Goal: Task Accomplishment & Management: Manage account settings

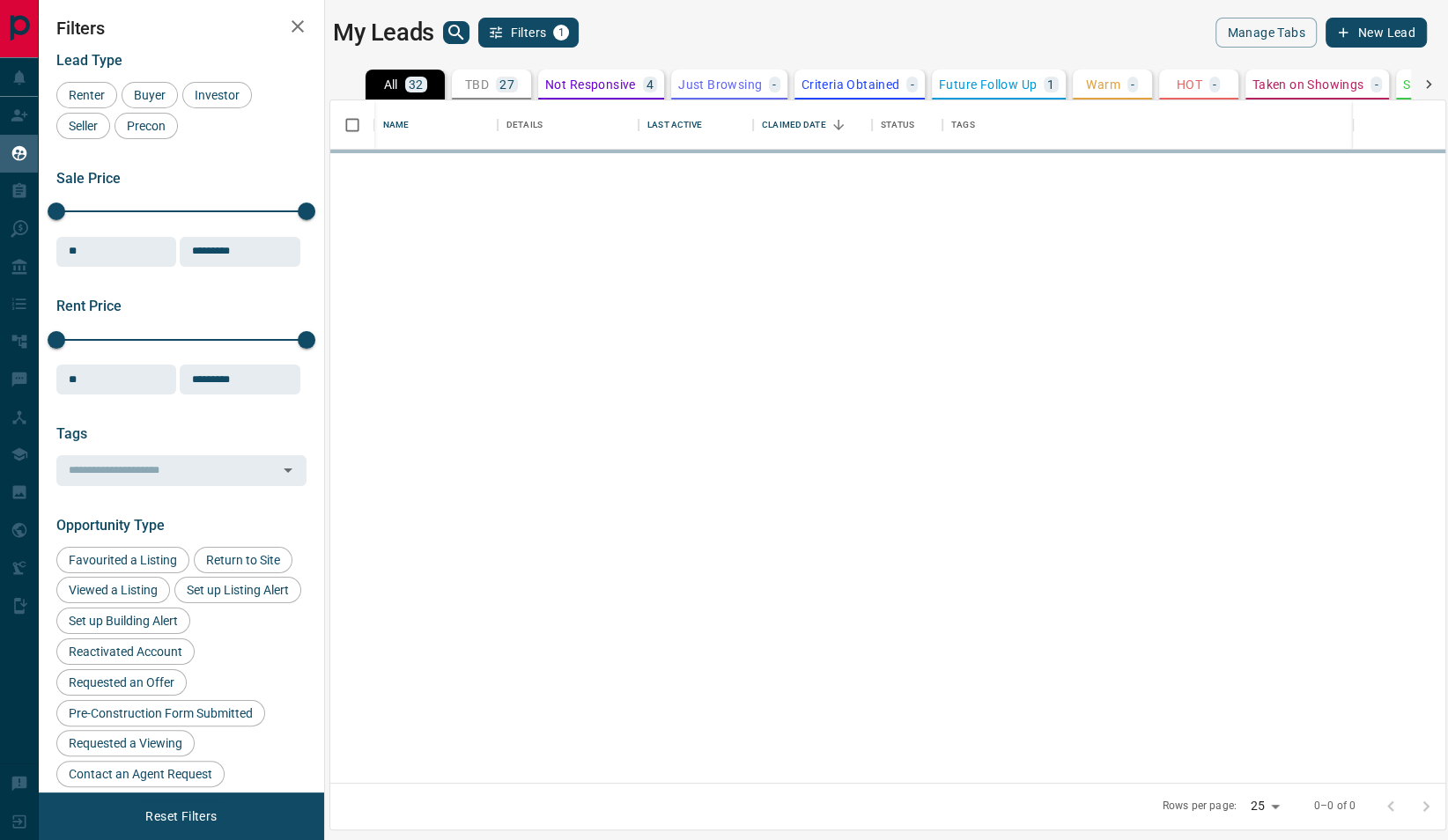
scroll to position [667, 1099]
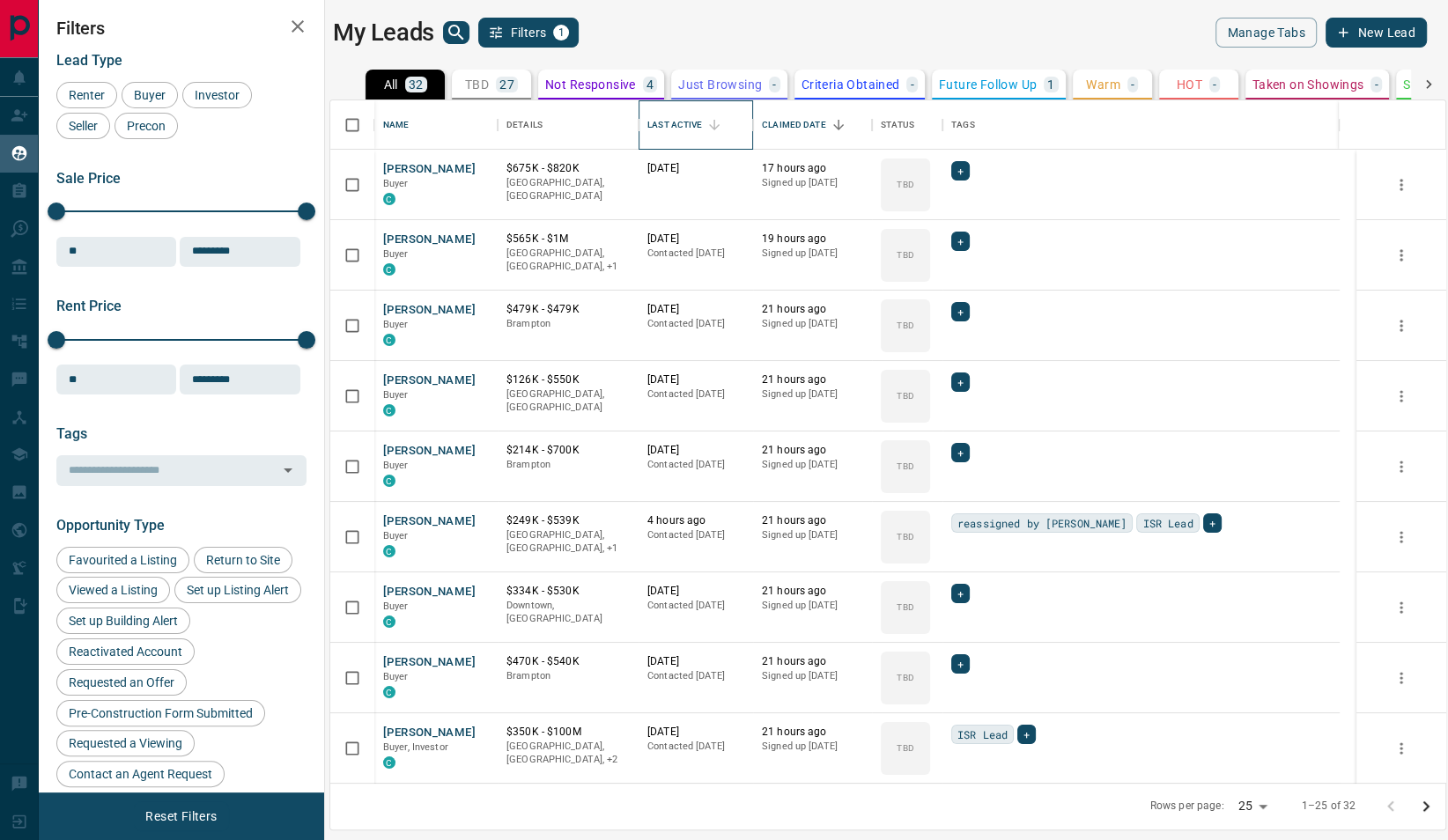
click at [661, 116] on div "Last Active" at bounding box center [675, 125] width 55 height 49
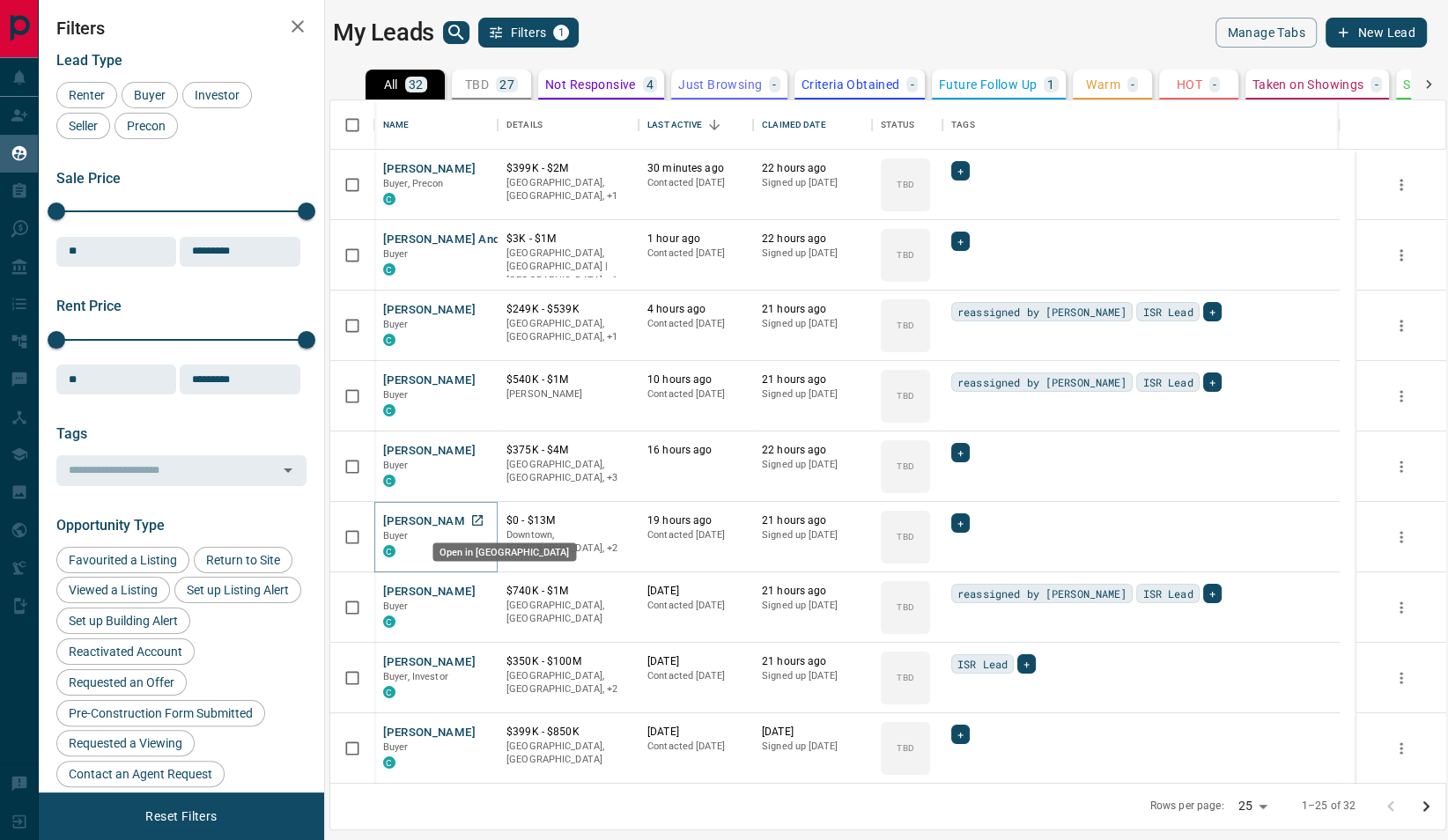
click at [466, 516] on link "Open in New Tab" at bounding box center [477, 520] width 23 height 23
click at [473, 592] on icon "Open in New Tab" at bounding box center [477, 591] width 14 height 14
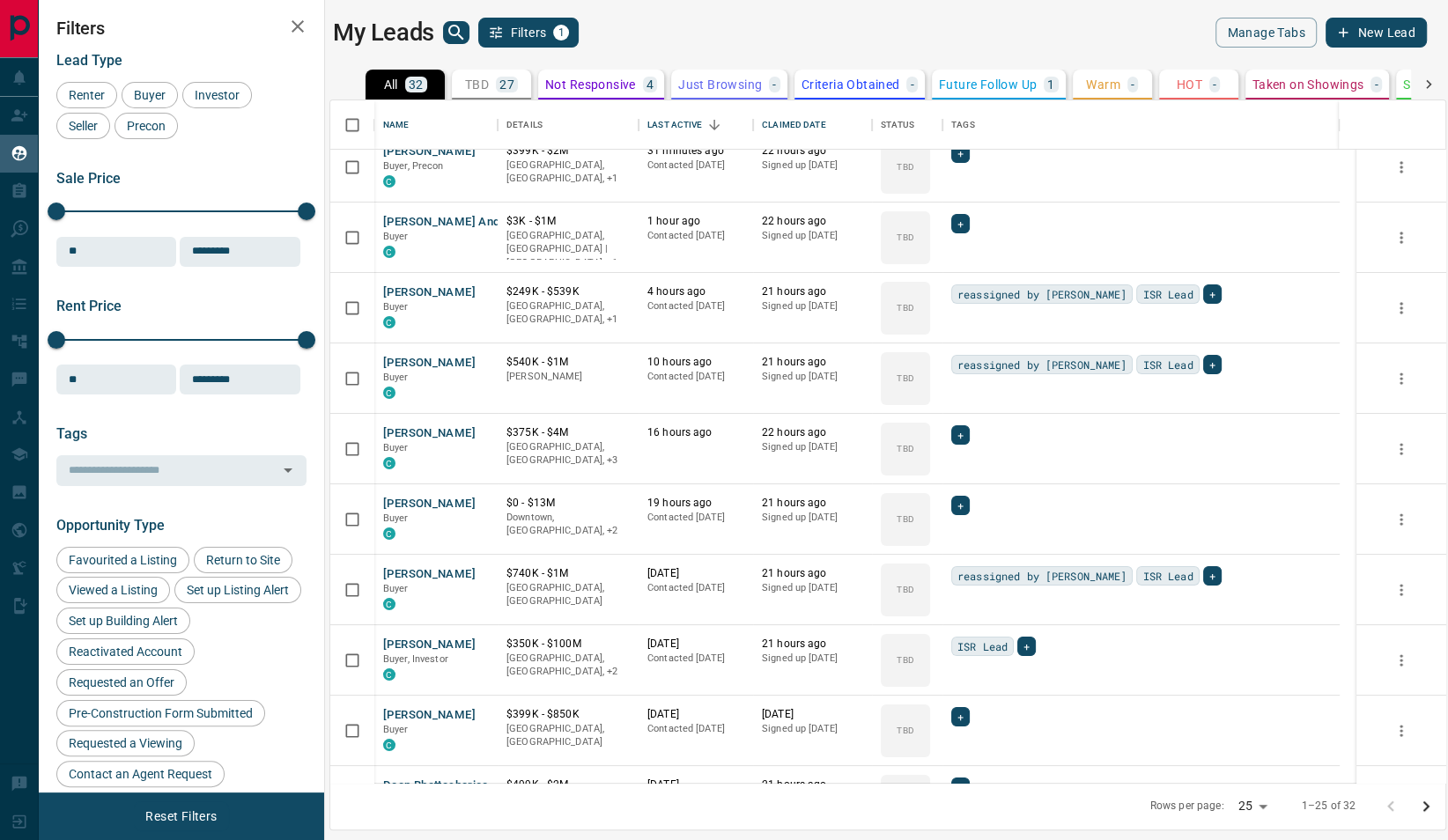
scroll to position [22, 0]
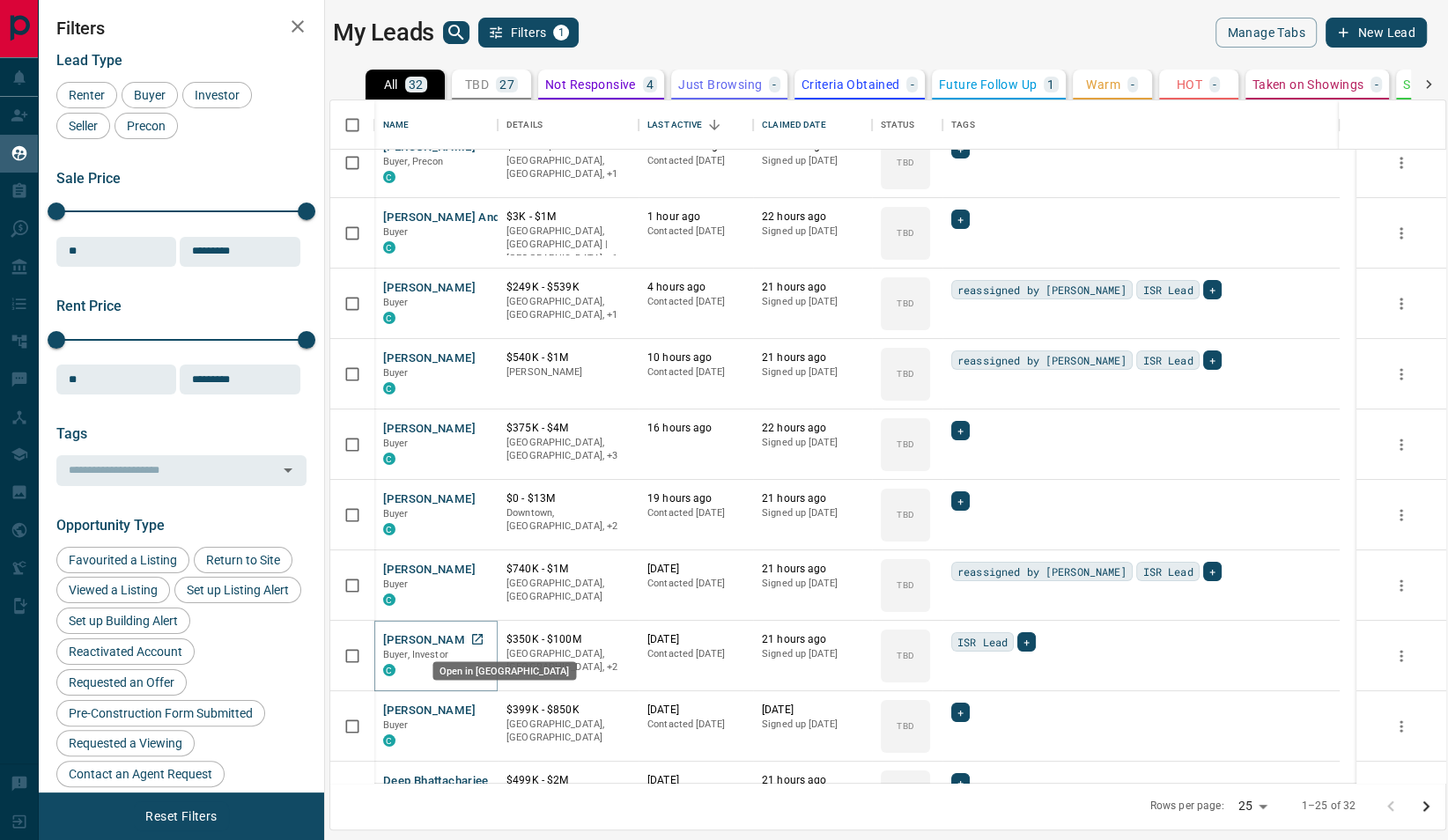
click at [474, 632] on icon "Open in New Tab" at bounding box center [477, 639] width 14 height 14
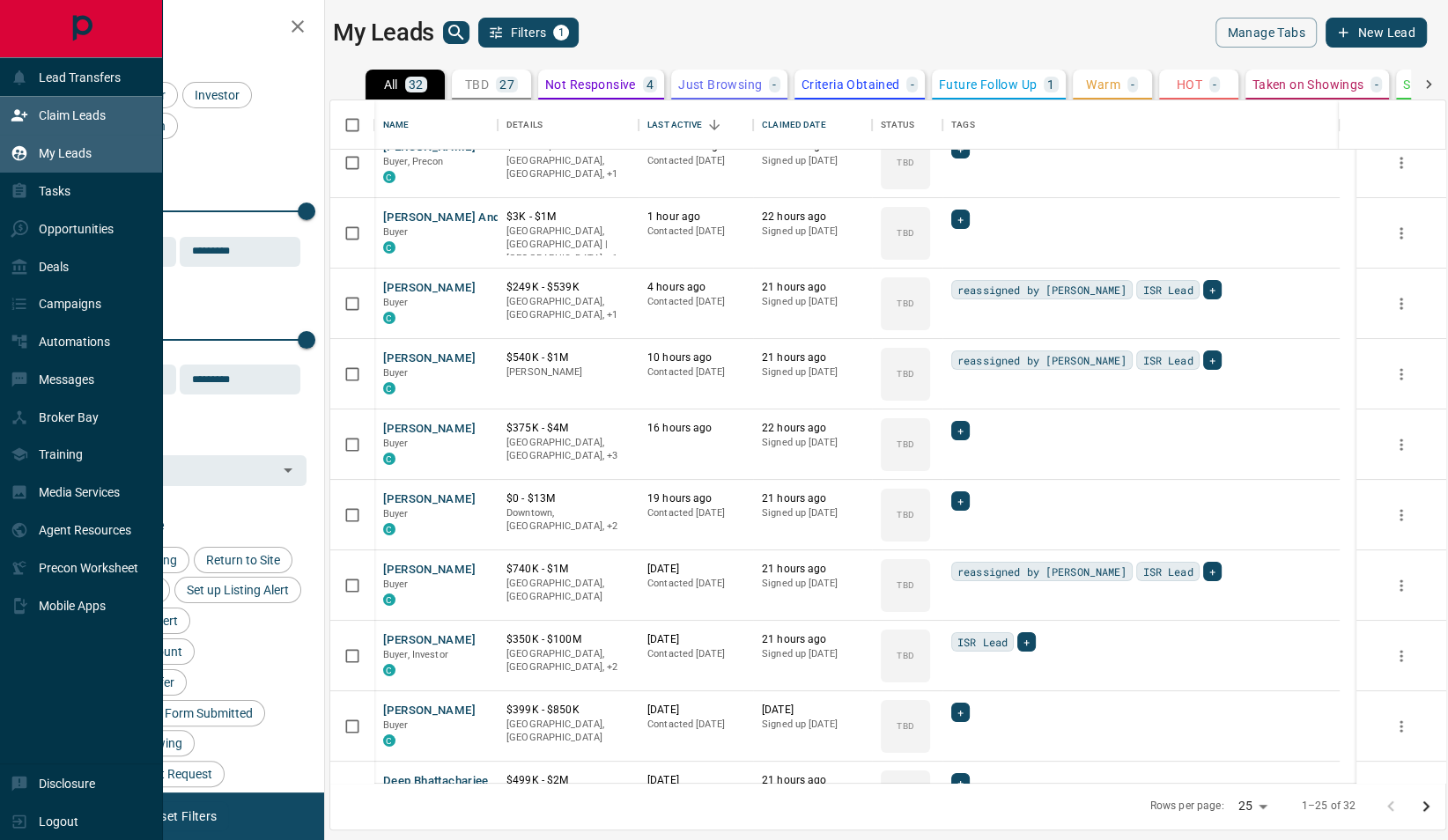
click at [53, 122] on div "Claim Leads" at bounding box center [57, 116] width 95 height 29
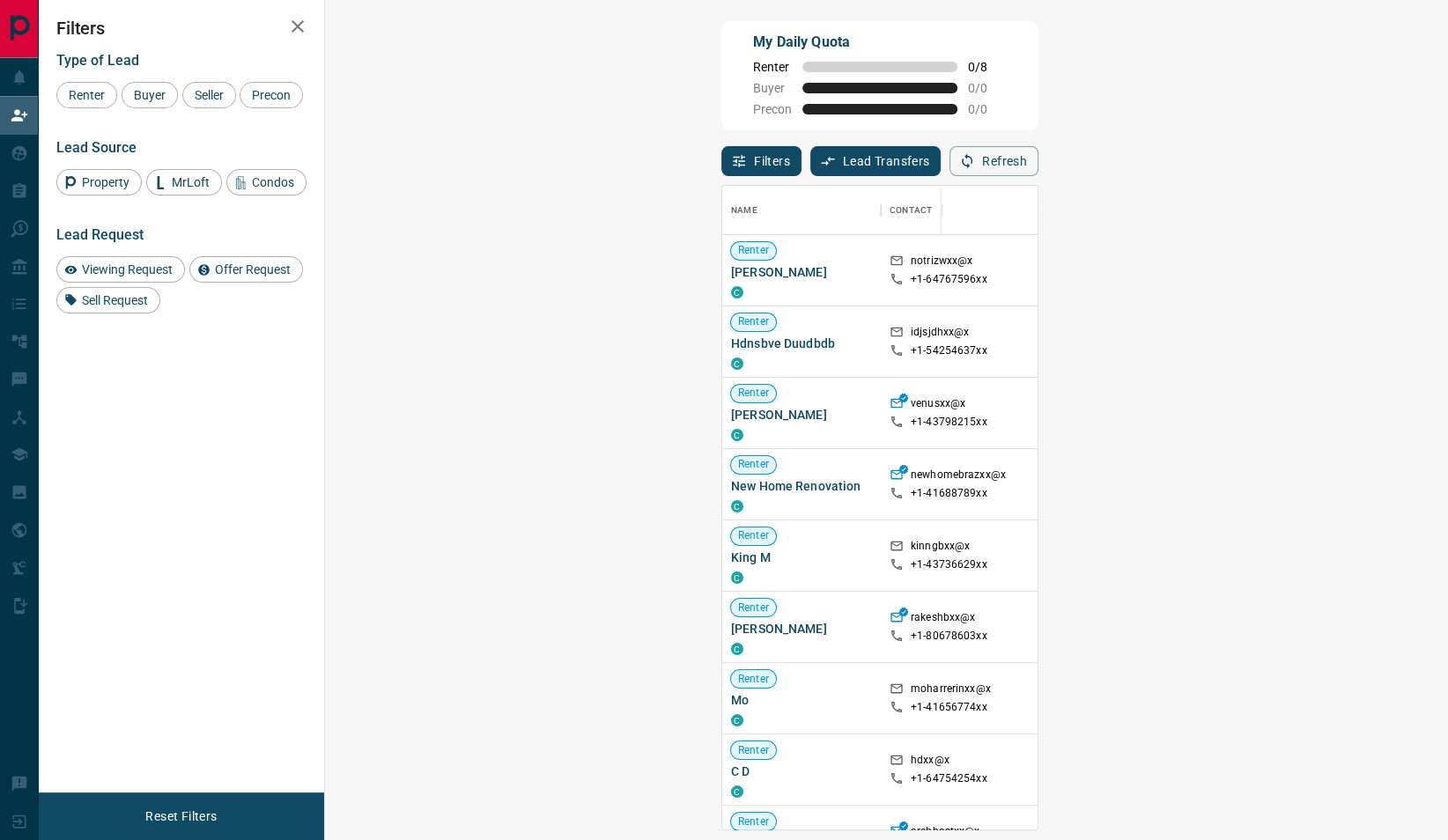
scroll to position [627, 1068]
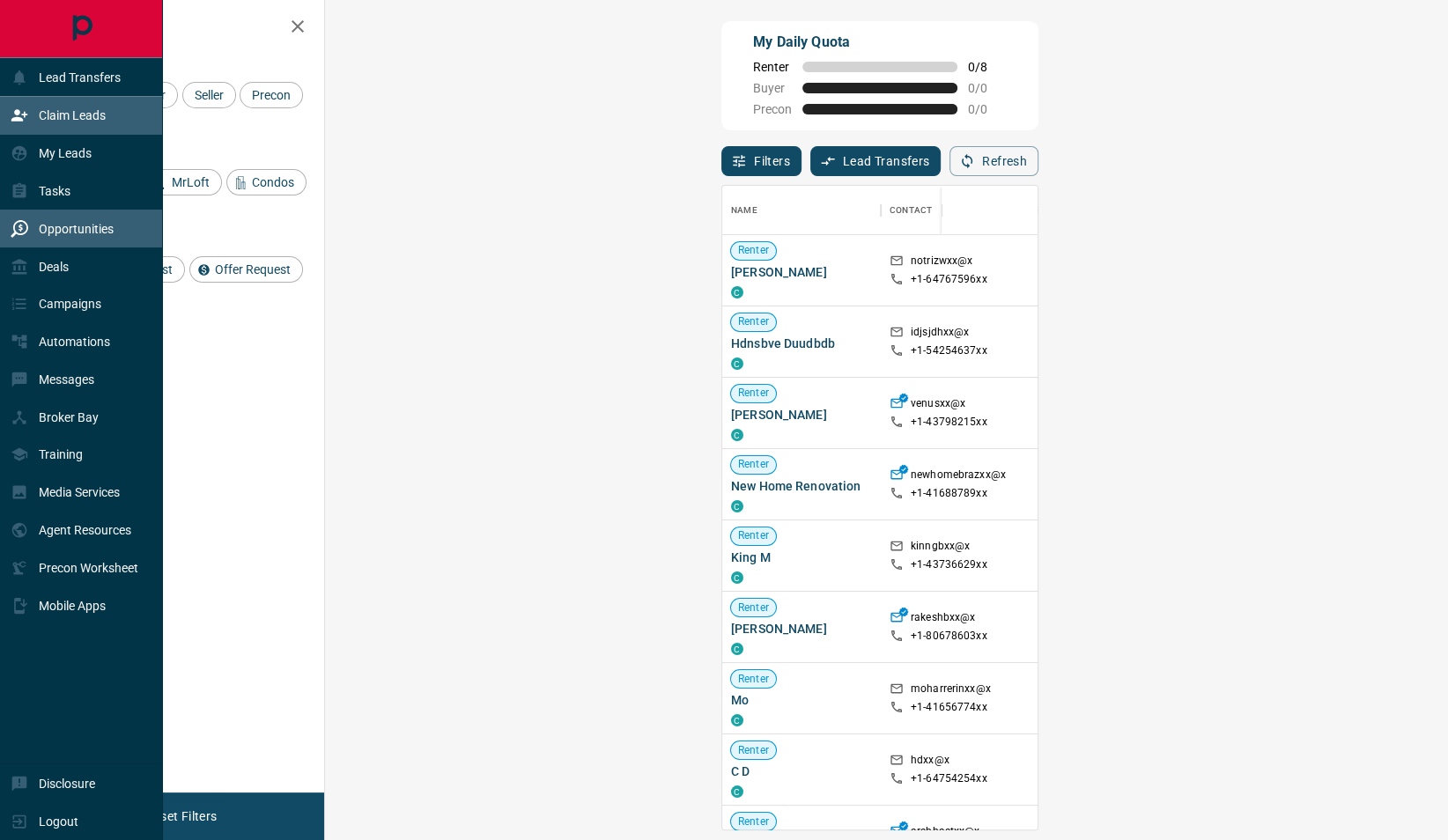
click at [24, 221] on icon at bounding box center [19, 229] width 18 height 18
